Goal: Check status: Check status

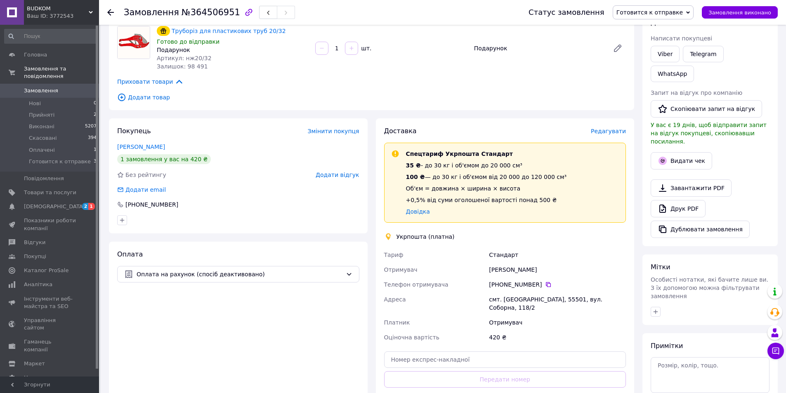
scroll to position [165, 0]
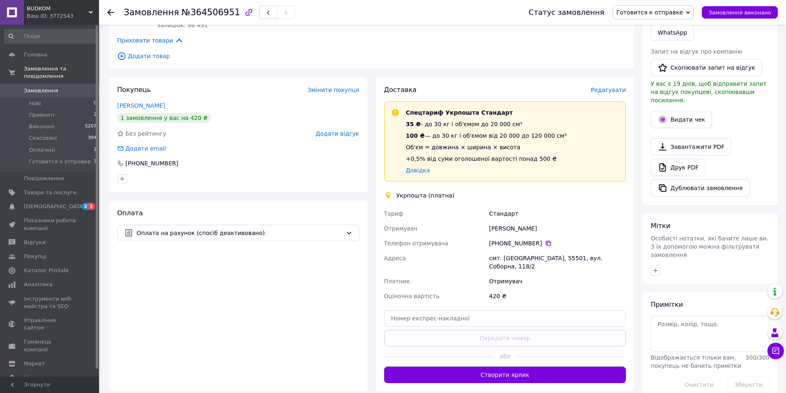
click at [545, 244] on icon at bounding box center [548, 243] width 7 height 7
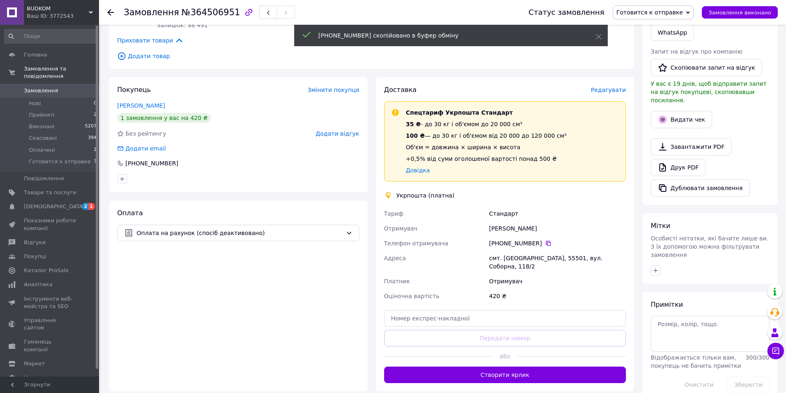
click at [110, 12] on use at bounding box center [110, 12] width 7 height 7
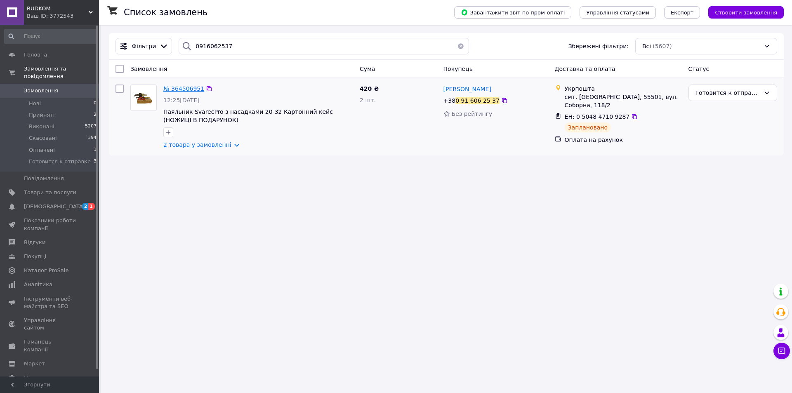
click at [186, 87] on span "№ 364506951" at bounding box center [183, 88] width 41 height 7
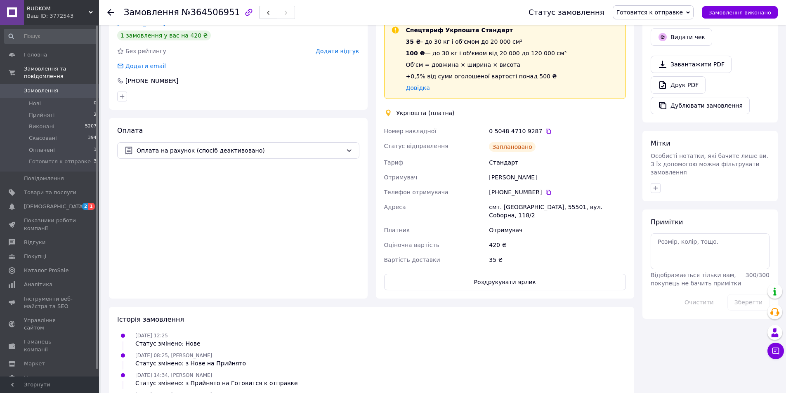
scroll to position [165, 0]
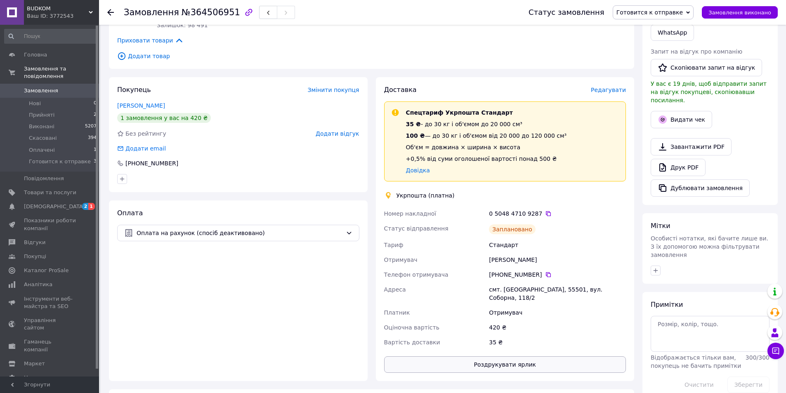
click at [534, 357] on button "Роздрукувати ярлик" at bounding box center [505, 365] width 242 height 17
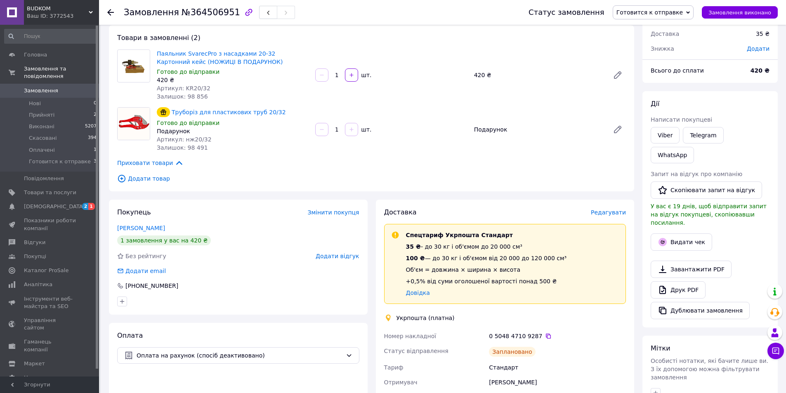
scroll to position [41, 0]
click at [116, 16] on div at bounding box center [115, 12] width 17 height 25
click at [113, 14] on icon at bounding box center [110, 12] width 7 height 7
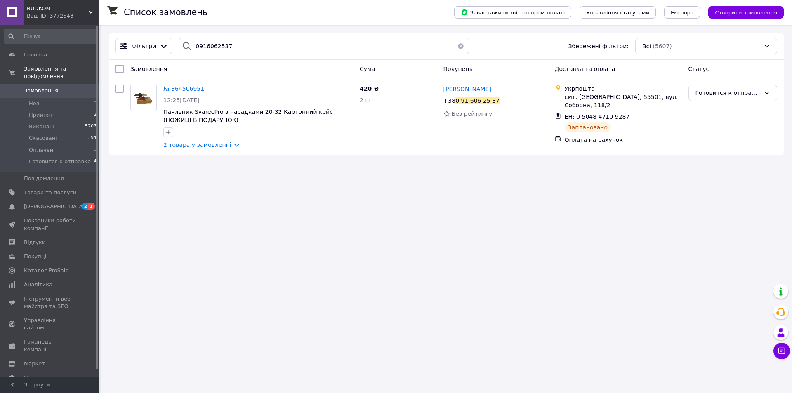
click at [457, 46] on button "button" at bounding box center [461, 46] width 17 height 17
